Goal: Find specific page/section: Find specific page/section

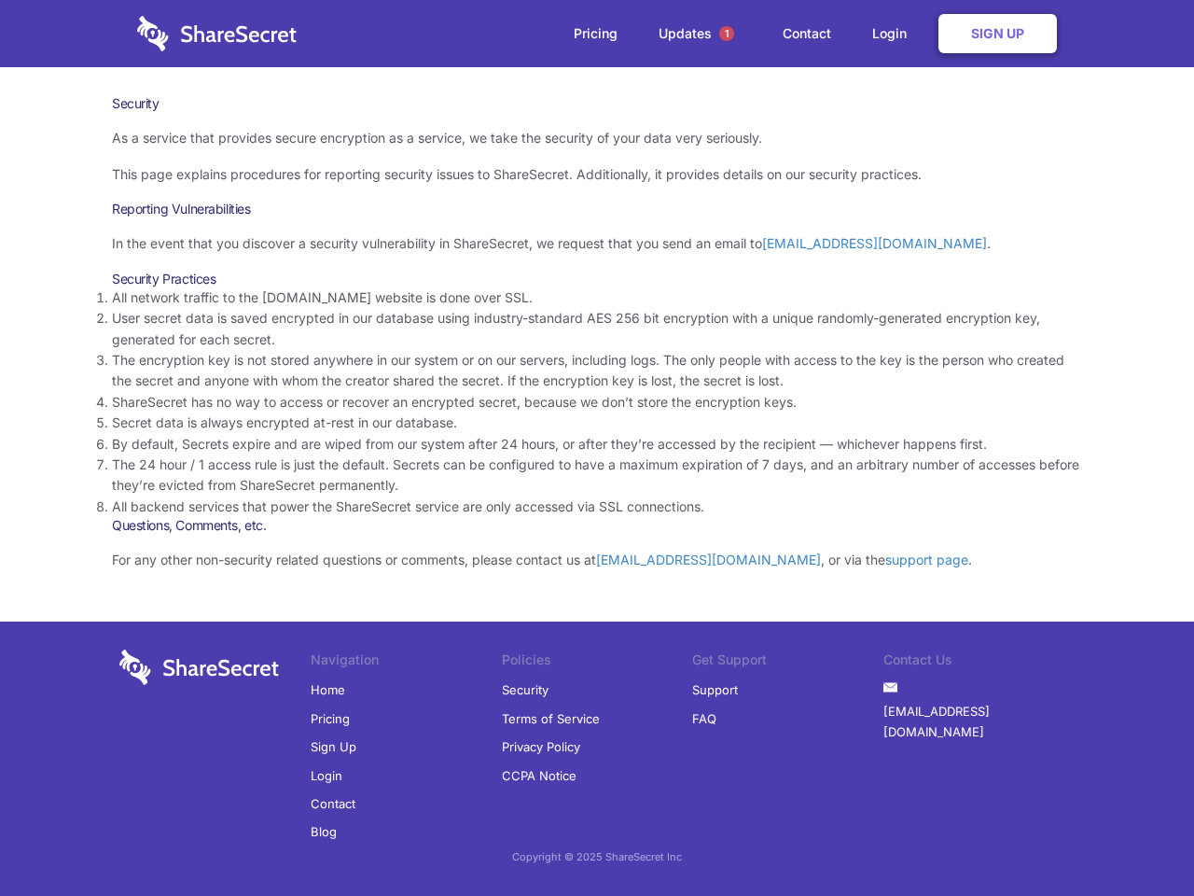
click at [597, 448] on li "By default, Secrets expire and are wiped from our system after 24 hours, or aft…" at bounding box center [597, 444] width 970 height 21
click at [727, 34] on span "1" at bounding box center [726, 33] width 15 height 15
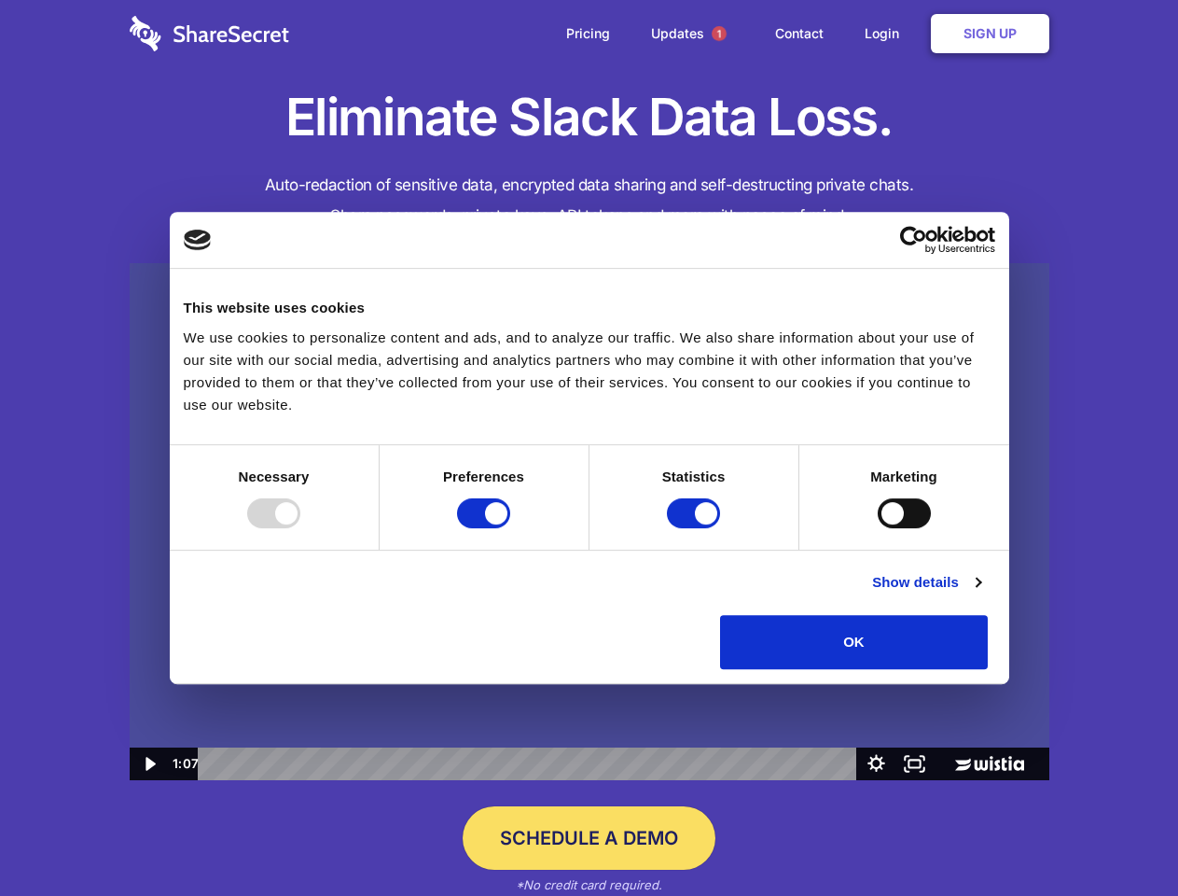
click at [589, 448] on img at bounding box center [590, 522] width 920 height 518
click at [300, 528] on div at bounding box center [273, 513] width 53 height 30
click at [510, 528] on input "Preferences" at bounding box center [483, 513] width 53 height 30
checkbox input "false"
click at [696, 528] on input "Statistics" at bounding box center [693, 513] width 53 height 30
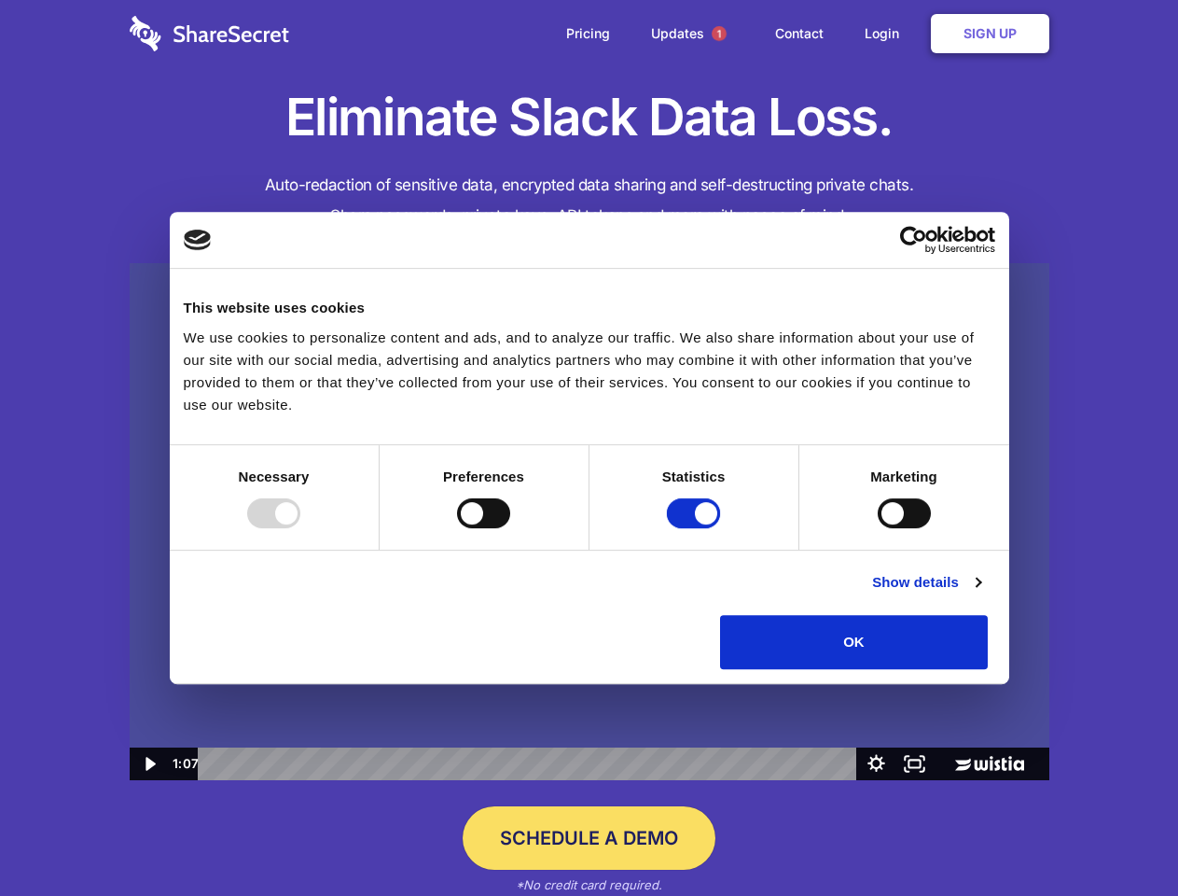
checkbox input "false"
click at [878, 528] on input "Marketing" at bounding box center [904, 513] width 53 height 30
checkbox input "true"
click at [981, 593] on link "Show details" at bounding box center [926, 582] width 108 height 22
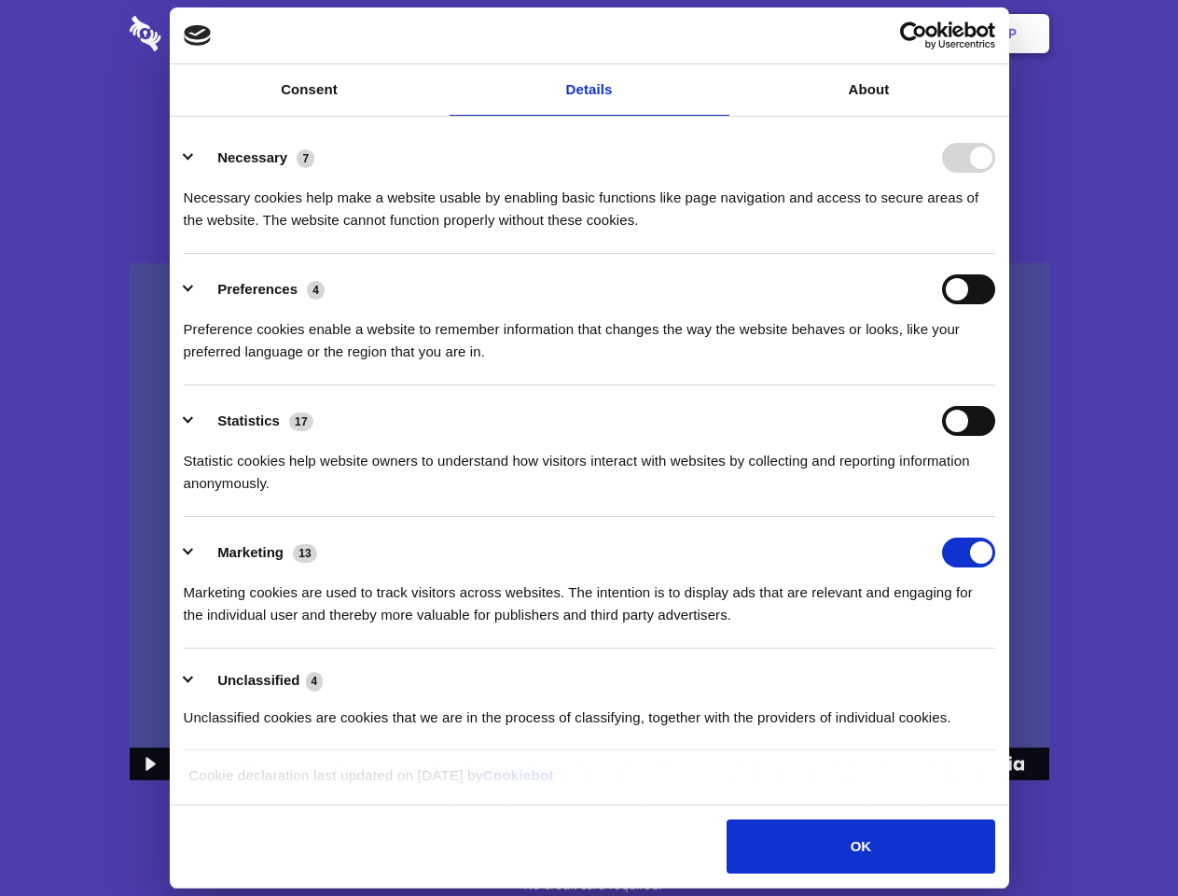
click at [996, 517] on li "Statistics 17 Statistic cookies help website owners to understand how visitors …" at bounding box center [590, 451] width 812 height 132
click at [718, 34] on span "1" at bounding box center [719, 33] width 15 height 15
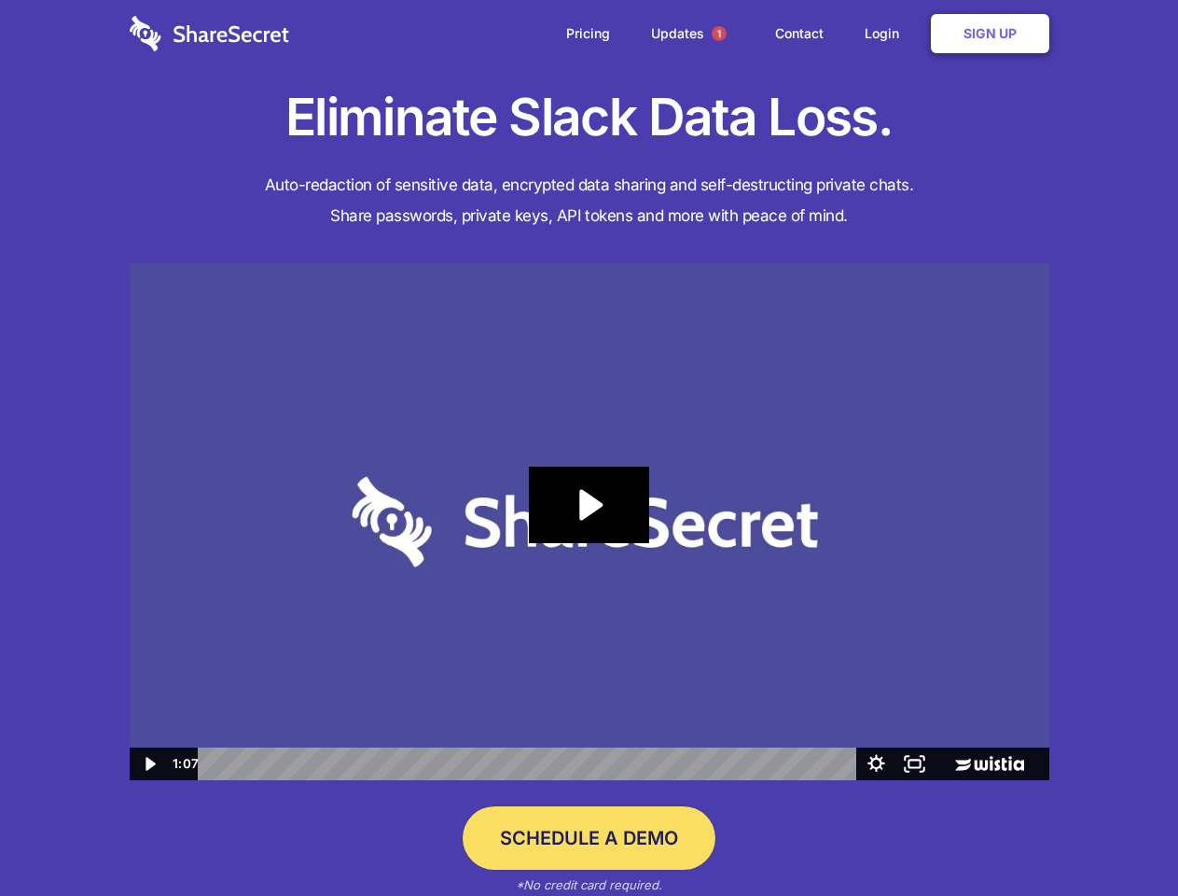
click at [590, 522] on icon "Play Video: Sharesecret Slack Extension" at bounding box center [588, 504] width 119 height 77
